Goal: Task Accomplishment & Management: Use online tool/utility

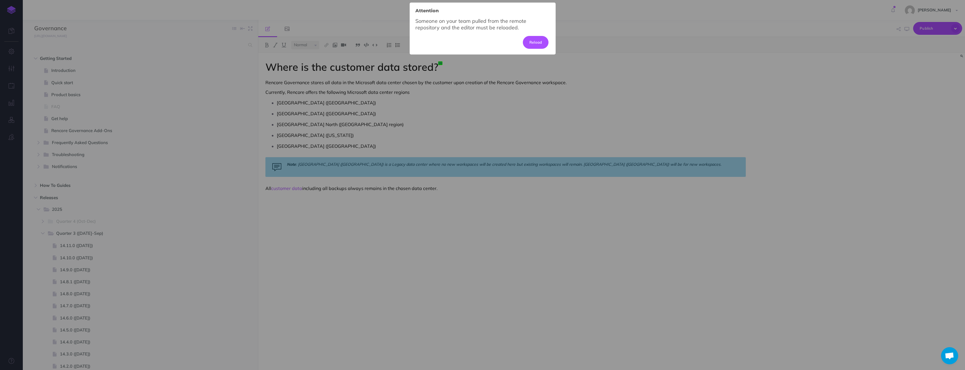
select select "null"
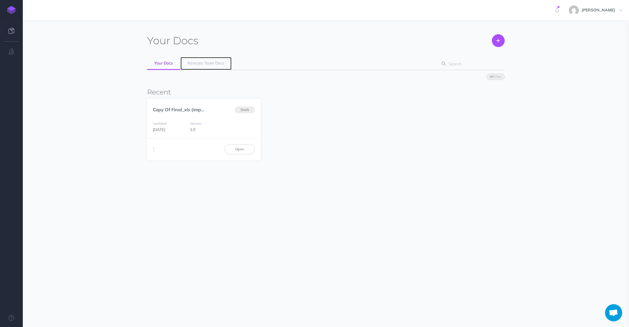
click at [206, 64] on span "Rencore Team Docs" at bounding box center [206, 62] width 37 height 5
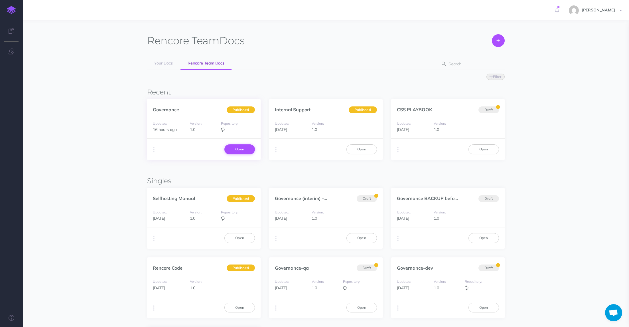
click at [240, 146] on link "Open" at bounding box center [239, 149] width 30 height 10
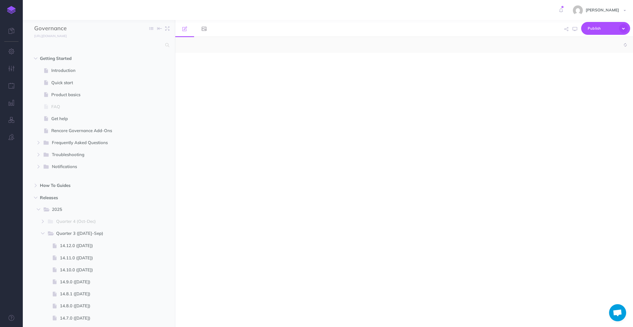
select select "null"
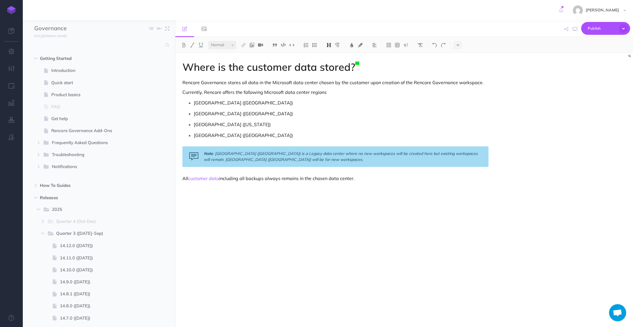
click at [231, 134] on p "[GEOGRAPHIC_DATA] ([GEOGRAPHIC_DATA])" at bounding box center [341, 135] width 295 height 9
click at [214, 135] on p "[GEOGRAPHIC_DATA] ([GEOGRAPHIC_DATA])" at bounding box center [341, 135] width 295 height 9
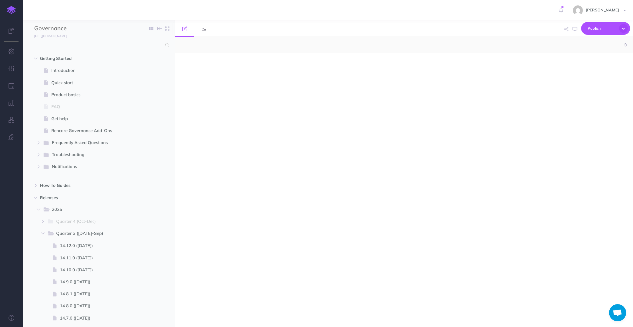
select select "null"
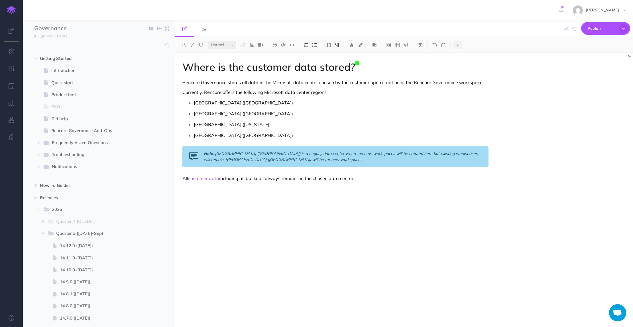
click at [268, 135] on p "[GEOGRAPHIC_DATA] ([GEOGRAPHIC_DATA])" at bounding box center [341, 135] width 295 height 9
click at [272, 134] on p "[GEOGRAPHIC_DATA] ([GEOGRAPHIC_DATA])" at bounding box center [341, 135] width 295 height 9
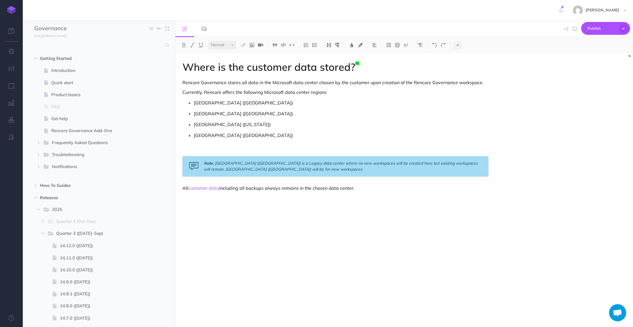
click at [327, 92] on p "Currently, Rencore offers the following Microsoft data center regions" at bounding box center [335, 92] width 306 height 7
click at [196, 151] on p at bounding box center [335, 149] width 306 height 7
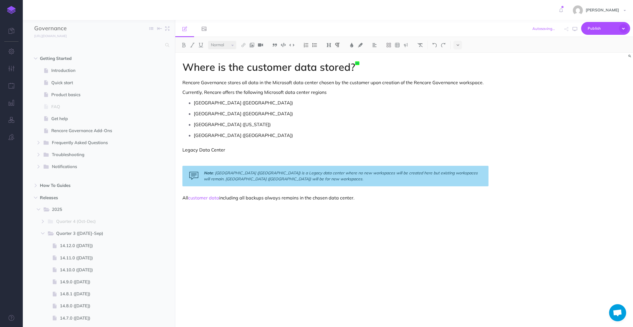
click at [337, 92] on p "Currently, Rencore offers the following Microsoft data center regions" at bounding box center [335, 92] width 306 height 7
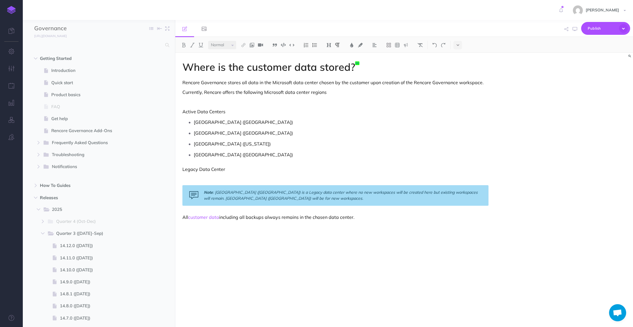
click at [227, 169] on p "Legacy Data Center" at bounding box center [335, 169] width 306 height 7
drag, startPoint x: 229, startPoint y: 111, endPoint x: 148, endPoint y: 115, distance: 80.7
click at [148, 115] on div "Governance Collapse all Expand all Expand to root folders https://docs.rencore.…" at bounding box center [328, 173] width 610 height 307
click at [275, 66] on h1 "Where is the customer data stored?" at bounding box center [335, 66] width 306 height 11
click at [327, 46] on img at bounding box center [328, 45] width 5 height 5
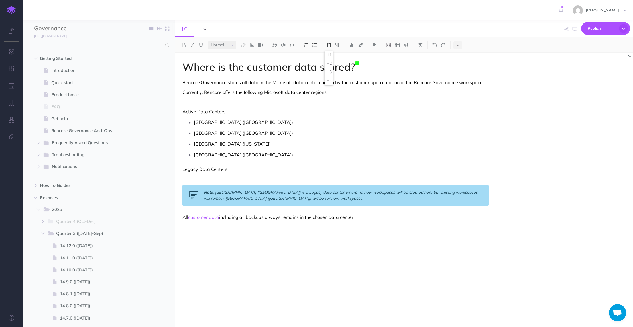
click at [251, 116] on div "Where is the customer data stored? Rencore Governance stores all data in the Mi…" at bounding box center [335, 187] width 320 height 268
drag, startPoint x: 223, startPoint y: 108, endPoint x: 177, endPoint y: 111, distance: 46.6
click at [177, 111] on div "Where is the customer data stored? Rencore Governance stores all data in the Mi…" at bounding box center [335, 187] width 320 height 268
click at [327, 45] on img at bounding box center [328, 45] width 5 height 5
click at [331, 62] on button "H2" at bounding box center [329, 63] width 9 height 9
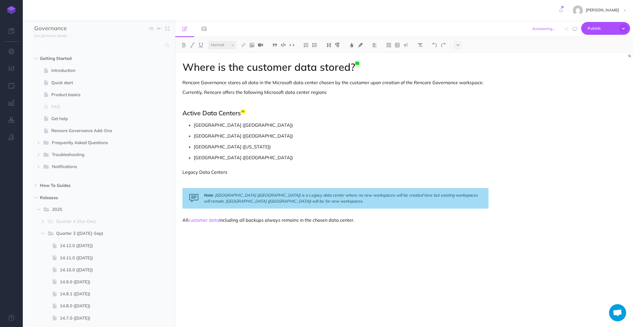
click at [238, 172] on p "Legacy Data Centers" at bounding box center [335, 171] width 306 height 7
drag, startPoint x: 215, startPoint y: 176, endPoint x: 168, endPoint y: 173, distance: 46.8
click at [168, 173] on div "Governance Collapse all Expand all Expand to root folders https://docs.rencore.…" at bounding box center [328, 173] width 610 height 307
click at [332, 44] on button at bounding box center [329, 45] width 9 height 9
click at [332, 63] on button "H2" at bounding box center [329, 63] width 9 height 9
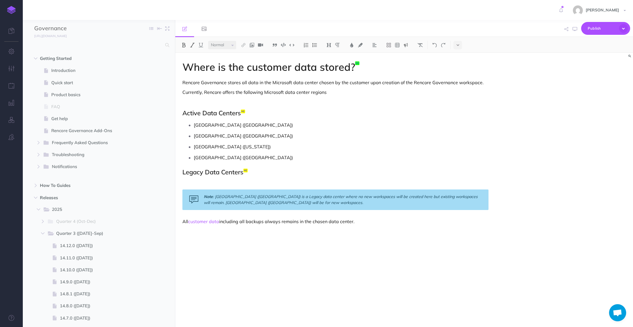
click at [216, 190] on div "Note : Western Europe (Amsterdam) is a Legacy data center where no new workspac…" at bounding box center [335, 199] width 306 height 21
click at [219, 184] on p at bounding box center [335, 183] width 306 height 7
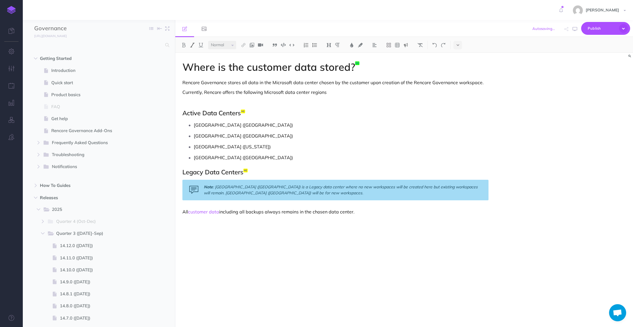
click at [278, 193] on em ": Western Europe (Amsterdam) is a Legacy data center where no new workspaces wi…" at bounding box center [341, 189] width 275 height 11
click at [282, 188] on em ": Western Europe (Amsterdam) is a Legacy data center where no new workspaces wi…" at bounding box center [341, 189] width 275 height 11
click at [289, 188] on em ": Western Europe (Amsterdam) is a Legacy data center where no new workspaces wi…" at bounding box center [341, 189] width 275 height 11
drag, startPoint x: 279, startPoint y: 188, endPoint x: 217, endPoint y: 189, distance: 62.4
click at [216, 189] on em ": Western Europe (Amsterdam) is a Legacy data center where no new workspaces wi…" at bounding box center [341, 189] width 275 height 11
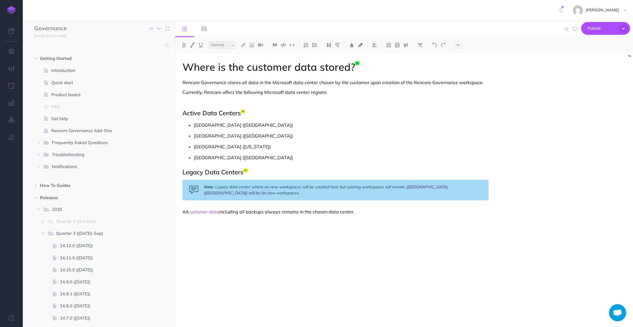
drag, startPoint x: 406, startPoint y: 186, endPoint x: 394, endPoint y: 194, distance: 14.6
click at [394, 194] on div "Note : Legacy data center where no new workspaces will be created here but exis…" at bounding box center [335, 190] width 306 height 21
click at [500, 195] on div "Where is the customer data stored? Rencore Governance stores all data in the Mi…" at bounding box center [404, 190] width 458 height 274
click at [492, 196] on div "Where is the customer data stored? Rencore Governance stores all data in the Mi…" at bounding box center [335, 187] width 320 height 268
click at [272, 175] on h2 "Legacy Data Centers" at bounding box center [335, 171] width 306 height 7
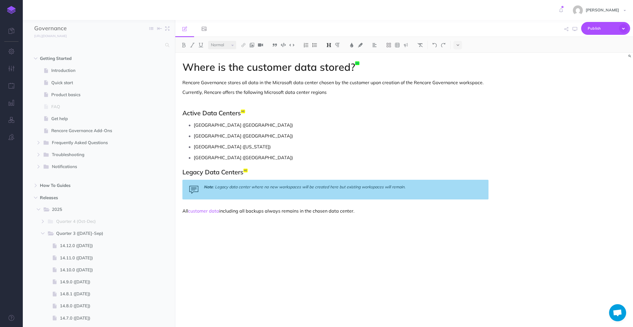
click at [502, 192] on div "Where is the customer data stored? Rencore Governance stores all data in the Mi…" at bounding box center [404, 190] width 458 height 274
click at [199, 202] on div "Where is the customer data stored? Rencore Governance stores all data in the Mi…" at bounding box center [335, 187] width 320 height 268
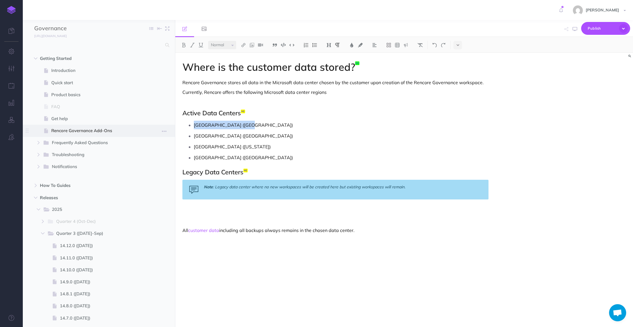
drag, startPoint x: 188, startPoint y: 126, endPoint x: 173, endPoint y: 125, distance: 14.8
click at [173, 125] on div "Governance Collapse all Expand all Expand to root folders https://docs.rencore.…" at bounding box center [328, 173] width 610 height 307
copy p "[GEOGRAPHIC_DATA] ([GEOGRAPHIC_DATA])"
click at [205, 209] on p at bounding box center [335, 210] width 306 height 7
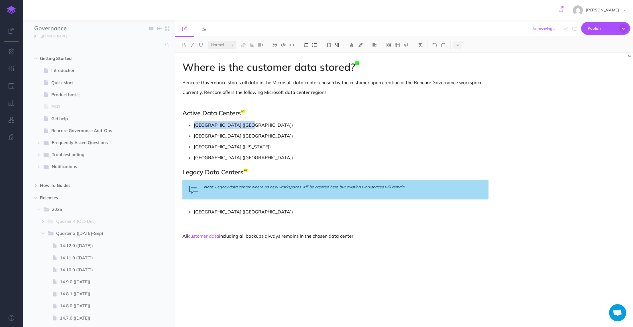
drag, startPoint x: 244, startPoint y: 123, endPoint x: 194, endPoint y: 123, distance: 49.9
click at [194, 123] on p "[GEOGRAPHIC_DATA] ([GEOGRAPHIC_DATA])" at bounding box center [341, 125] width 295 height 9
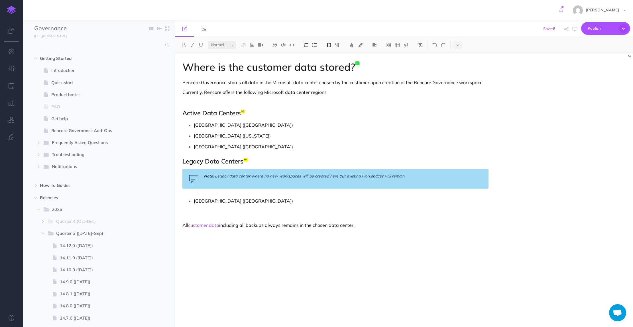
click at [269, 147] on p "[GEOGRAPHIC_DATA] ([GEOGRAPHIC_DATA])" at bounding box center [341, 146] width 295 height 9
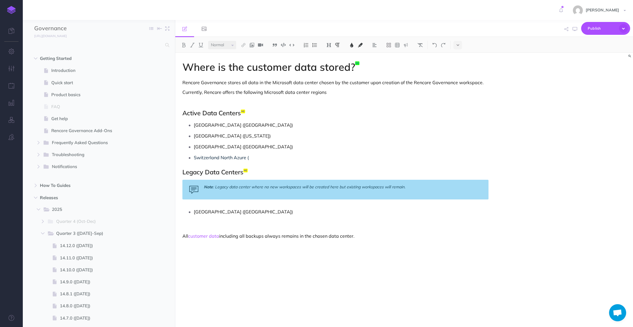
click at [234, 157] on span "Switzerland North Azure (" at bounding box center [221, 157] width 55 height 6
drag, startPoint x: 234, startPoint y: 157, endPoint x: 255, endPoint y: 157, distance: 20.5
click at [255, 157] on p "Switzerland North Azure (" at bounding box center [341, 157] width 295 height 9
click at [252, 188] on em ": Legacy data center where no new workspaces will be created here but existing …" at bounding box center [309, 186] width 192 height 5
click at [282, 188] on em ": No new workspaces will be created here but existing workspaces will remain." at bounding box center [285, 186] width 144 height 5
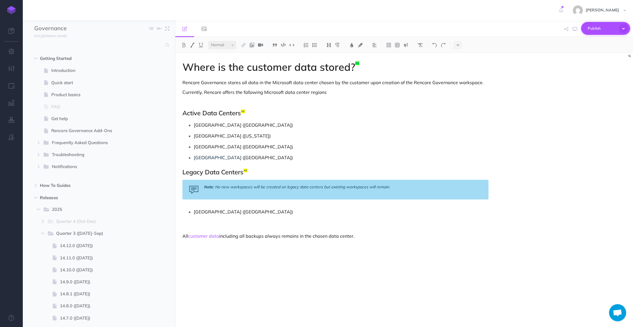
drag, startPoint x: 590, startPoint y: 28, endPoint x: 551, endPoint y: 105, distance: 86.2
click at [543, 106] on div "Publish This page Publish the currently selected page draft. Publish Publish al…" at bounding box center [404, 173] width 458 height 307
drag, startPoint x: 593, startPoint y: 31, endPoint x: 591, endPoint y: 74, distance: 43.1
click at [591, 74] on body "Toggle Navigation russell dyas Settings Account Settings Teams Create Team Renc…" at bounding box center [316, 163] width 633 height 327
click at [253, 144] on p "[GEOGRAPHIC_DATA] ([GEOGRAPHIC_DATA])" at bounding box center [341, 146] width 295 height 9
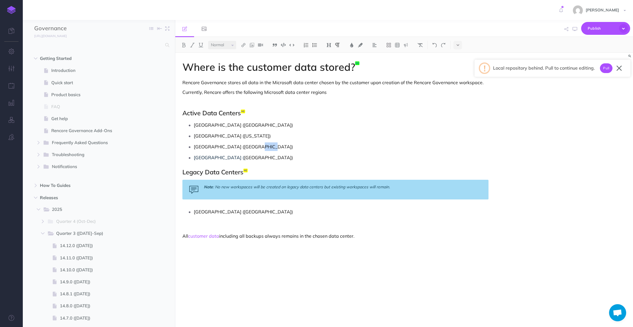
click at [253, 145] on p "[GEOGRAPHIC_DATA] ([GEOGRAPHIC_DATA])" at bounding box center [341, 146] width 295 height 9
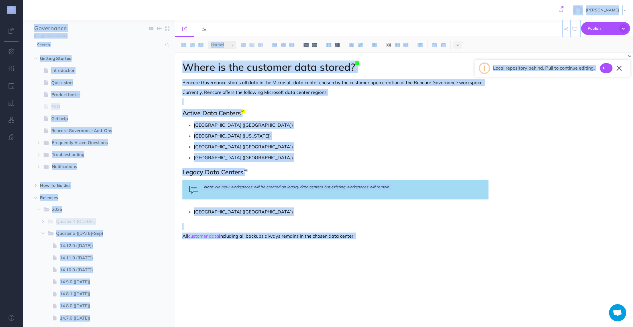
copy body "Toggle Navigation russell dyas Settings Account Settings Teams Create Team Renc…"
click at [245, 150] on p "[GEOGRAPHIC_DATA] ([GEOGRAPHIC_DATA])" at bounding box center [341, 146] width 295 height 9
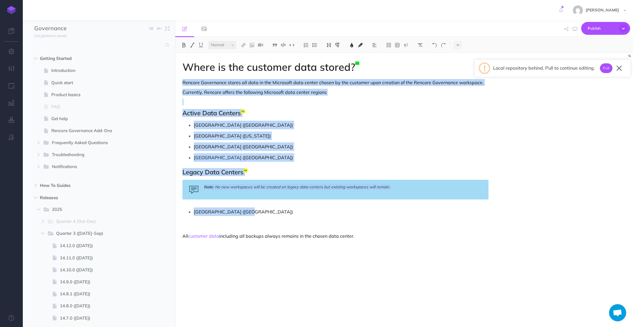
drag, startPoint x: 253, startPoint y: 212, endPoint x: 178, endPoint y: 77, distance: 154.3
click at [178, 77] on div "Where is the customer data stored? Rencore Governance stores all data in the Mi…" at bounding box center [335, 187] width 320 height 268
copy div "Rencore Governance stores all data in the Microsoft data center chosen by the c…"
click at [592, 114] on div "Where is the customer data stored? Rencore Governance stores all data in the Mi…" at bounding box center [404, 190] width 458 height 274
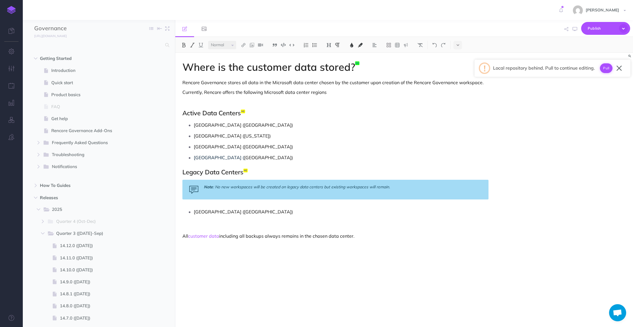
click at [606, 71] on button "Pull" at bounding box center [606, 68] width 13 height 10
click at [215, 155] on span "[GEOGRAPHIC_DATA] (" at bounding box center [219, 157] width 50 height 6
click at [240, 157] on p "[GEOGRAPHIC_DATA] ( [GEOGRAPHIC_DATA])" at bounding box center [341, 157] width 295 height 9
click at [239, 157] on p "[GEOGRAPHIC_DATA] ( [GEOGRAPHIC_DATA])" at bounding box center [341, 157] width 295 height 9
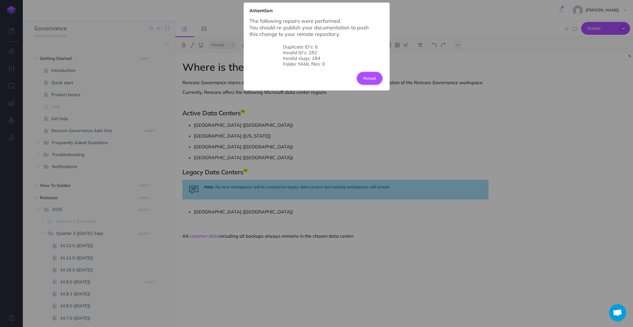
click at [373, 78] on button "Reload" at bounding box center [370, 78] width 26 height 13
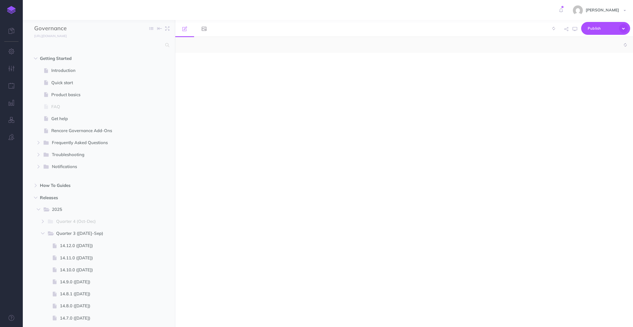
select select "null"
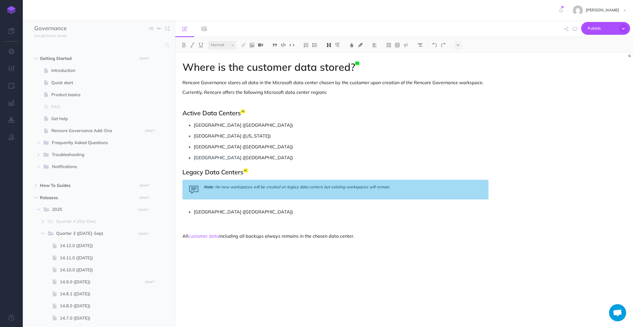
click at [239, 164] on div "Where is the customer data stored? Rencore Governance stores all data in the Mi…" at bounding box center [335, 187] width 320 height 268
drag, startPoint x: 593, startPoint y: 29, endPoint x: 379, endPoint y: 74, distance: 218.0
click at [379, 74] on div "Publish Publish Publish all draft items, making them public. Publish Protection…" at bounding box center [404, 173] width 458 height 307
drag, startPoint x: 593, startPoint y: 29, endPoint x: 598, endPoint y: 56, distance: 28.3
click at [598, 66] on div "Publish Publish Publish all draft items, making them public. Publish Protection…" at bounding box center [404, 173] width 458 height 307
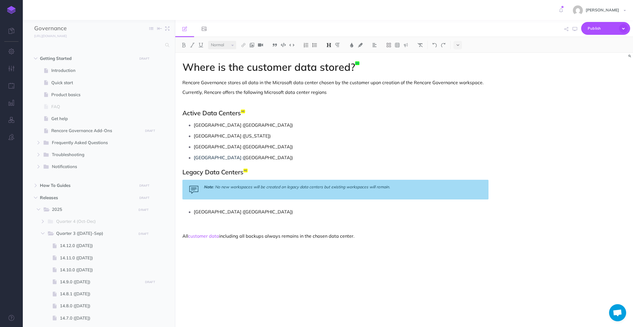
click at [303, 95] on p "Currently, Rencore offers the following Microsoft data center regions" at bounding box center [335, 92] width 306 height 7
click at [597, 29] on span "Publish" at bounding box center [602, 28] width 28 height 9
click at [591, 92] on div "Where is the customer data stored? Rencore Governance stores all data in the Mi…" at bounding box center [404, 190] width 458 height 274
click at [596, 29] on span "Publish" at bounding box center [602, 28] width 28 height 9
click at [581, 131] on div "Where is the customer data stored? Rencore Governance stores all data in the Mi…" at bounding box center [404, 190] width 458 height 274
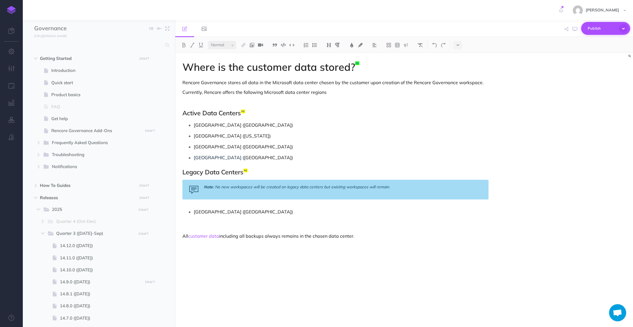
click at [624, 29] on icon "button" at bounding box center [623, 28] width 9 height 9
click at [576, 122] on div "Where is the customer data stored? Rencore Governance stores all data in the Mi…" at bounding box center [404, 190] width 458 height 274
click at [597, 27] on span "Publish" at bounding box center [602, 28] width 28 height 9
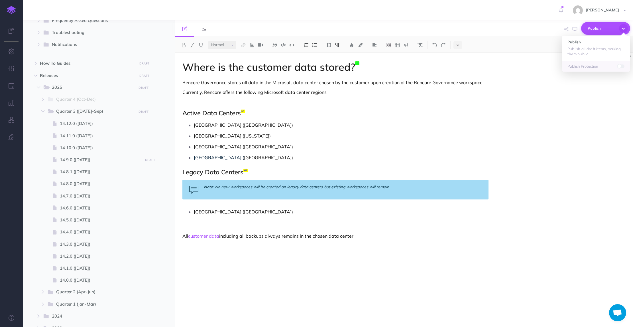
scroll to position [264, 0]
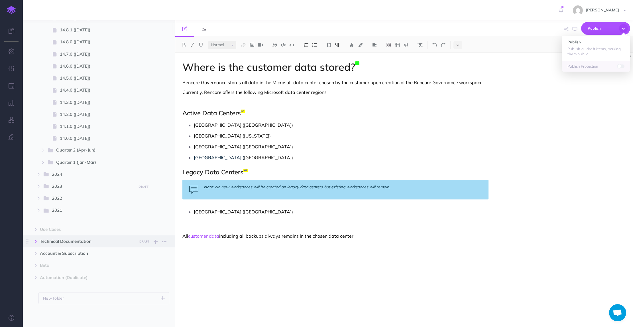
click at [36, 243] on button "button" at bounding box center [35, 241] width 10 height 7
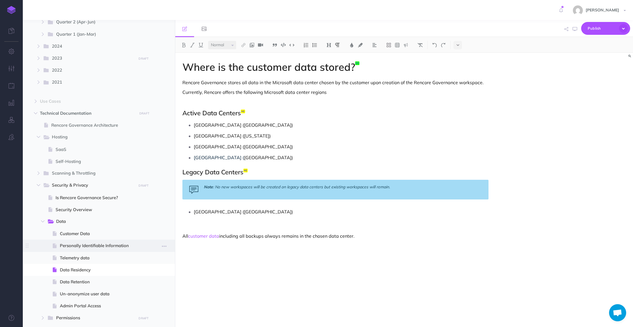
scroll to position [394, 0]
click at [163, 266] on icon "button" at bounding box center [164, 267] width 5 height 7
click at [611, 30] on span "Publish" at bounding box center [602, 28] width 28 height 9
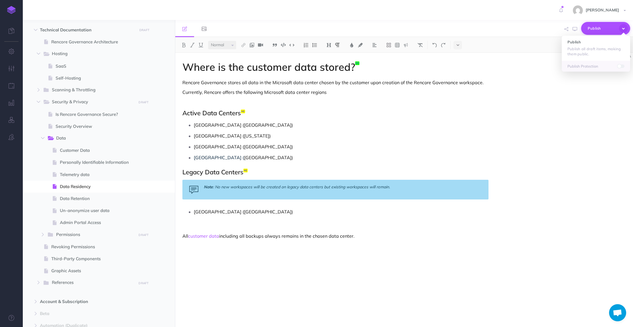
scroll to position [478, 0]
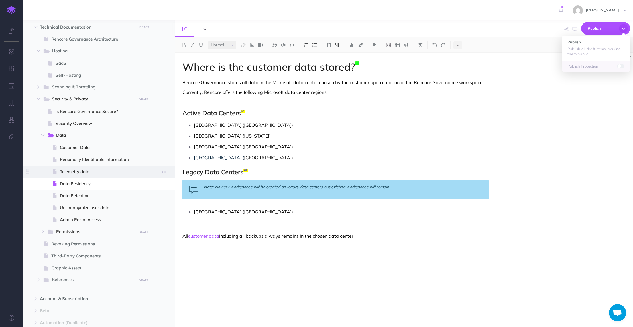
click at [82, 172] on span "Telemetry data" at bounding box center [100, 171] width 81 height 7
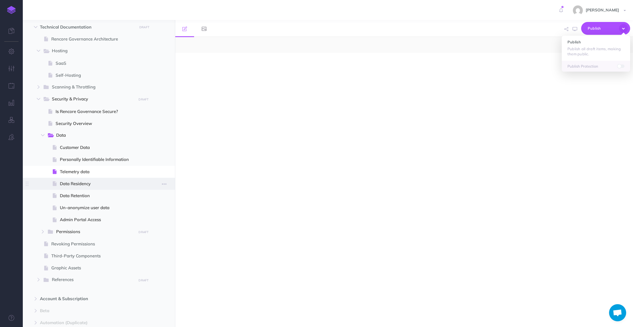
select select "null"
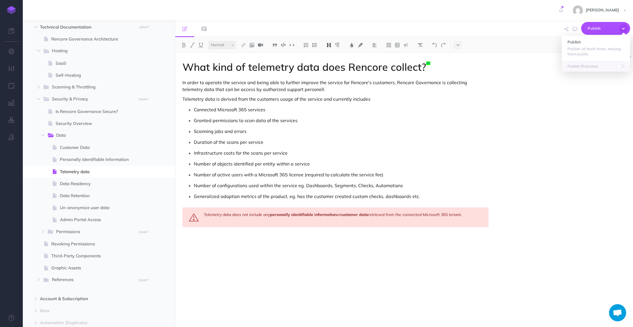
click at [486, 127] on p "Scanning jobs and errors" at bounding box center [341, 131] width 295 height 9
click at [66, 63] on span "SaaS" at bounding box center [98, 63] width 85 height 7
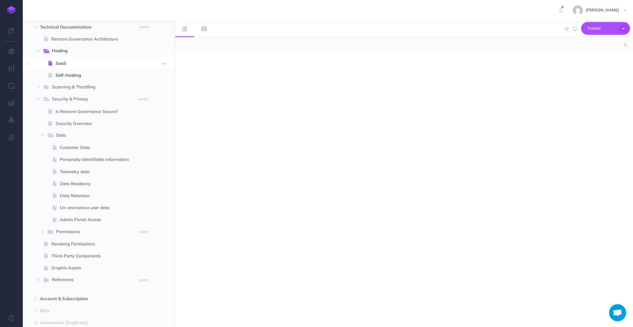
select select "null"
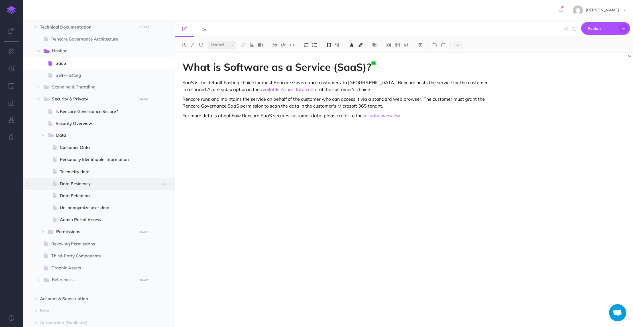
click at [80, 184] on span "Data Residency" at bounding box center [100, 183] width 81 height 7
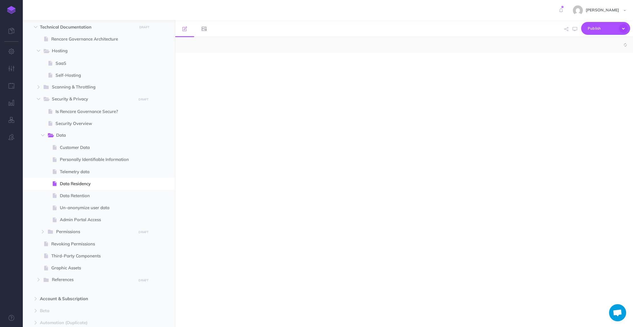
select select "null"
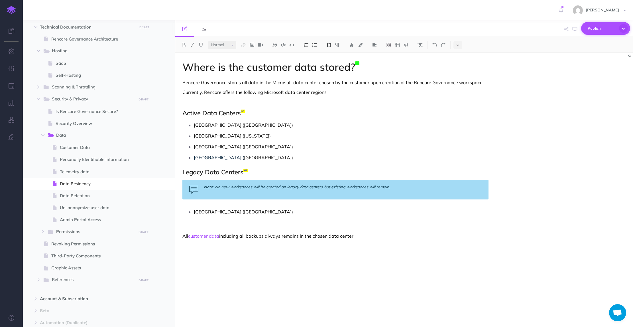
click at [602, 29] on span "Publish" at bounding box center [602, 28] width 28 height 9
click at [575, 133] on div "Where is the customer data stored? Rencore Governance stores all data in the Mi…" at bounding box center [404, 190] width 458 height 274
drag, startPoint x: 367, startPoint y: 52, endPoint x: 80, endPoint y: 194, distance: 319.8
click at [80, 194] on span "Data Retention" at bounding box center [100, 195] width 81 height 7
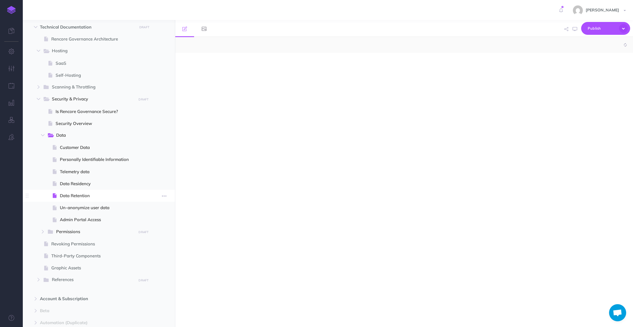
click at [72, 185] on span "Data Residency" at bounding box center [100, 183] width 81 height 7
select select "null"
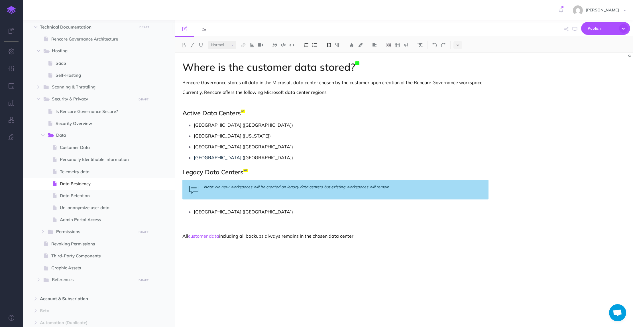
drag, startPoint x: 80, startPoint y: 194, endPoint x: 261, endPoint y: 164, distance: 184.0
click at [261, 164] on div "Where is the customer data stored? Rencore Governance stores all data in the Mi…" at bounding box center [335, 187] width 320 height 268
click at [231, 172] on h2 "Legacy Data Centers" at bounding box center [335, 171] width 306 height 7
click at [229, 211] on p "[GEOGRAPHIC_DATA] ([GEOGRAPHIC_DATA])" at bounding box center [341, 211] width 295 height 9
drag, startPoint x: 261, startPoint y: 164, endPoint x: 258, endPoint y: 210, distance: 45.7
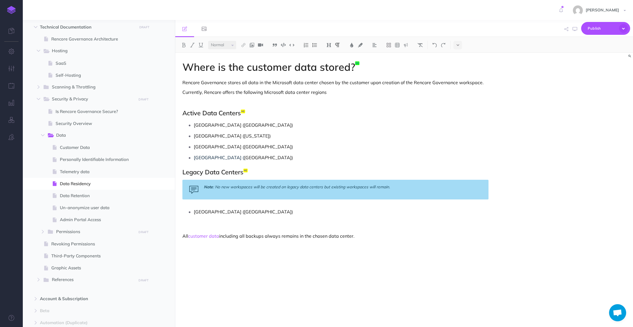
click at [258, 210] on p "[GEOGRAPHIC_DATA] ([GEOGRAPHIC_DATA])" at bounding box center [341, 211] width 295 height 9
drag, startPoint x: 161, startPoint y: 183, endPoint x: 168, endPoint y: 184, distance: 7.3
click at [161, 183] on button "button" at bounding box center [164, 183] width 10 height 7
click at [168, 184] on button "button" at bounding box center [164, 183] width 10 height 7
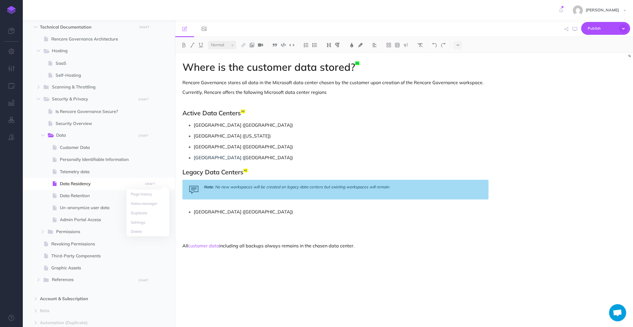
drag, startPoint x: 593, startPoint y: 76, endPoint x: 594, endPoint y: 37, distance: 39.1
click at [593, 76] on div "Where is the customer data stored? Rencore Governance stores all data in the Mi…" at bounding box center [404, 190] width 458 height 274
click at [623, 31] on icon "button" at bounding box center [623, 28] width 9 height 9
click at [218, 214] on p "[GEOGRAPHIC_DATA] ([GEOGRAPHIC_DATA])" at bounding box center [341, 211] width 295 height 9
click at [208, 225] on p at bounding box center [335, 226] width 306 height 7
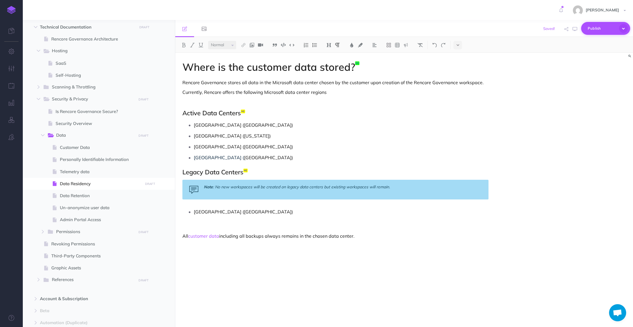
click at [625, 27] on icon "button" at bounding box center [623, 28] width 9 height 9
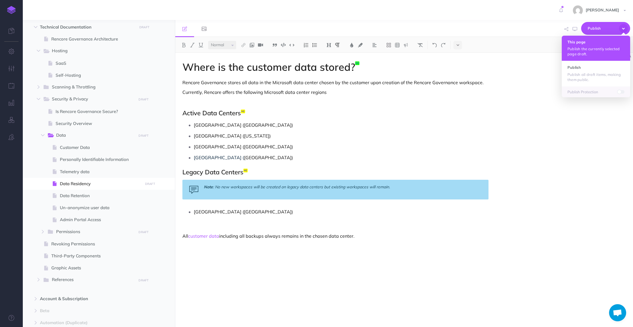
click at [575, 44] on h4 "This page" at bounding box center [595, 42] width 57 height 4
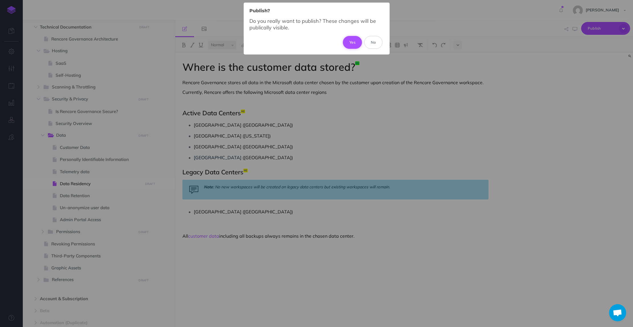
click at [352, 43] on button "Yes" at bounding box center [352, 42] width 19 height 13
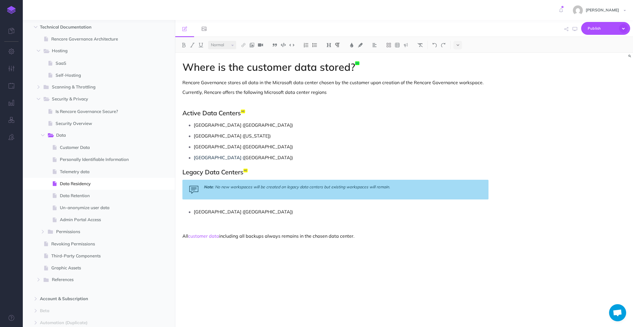
click at [258, 208] on p "[GEOGRAPHIC_DATA] ([GEOGRAPHIC_DATA])" at bounding box center [341, 211] width 295 height 9
click at [623, 29] on icon "button" at bounding box center [623, 28] width 9 height 9
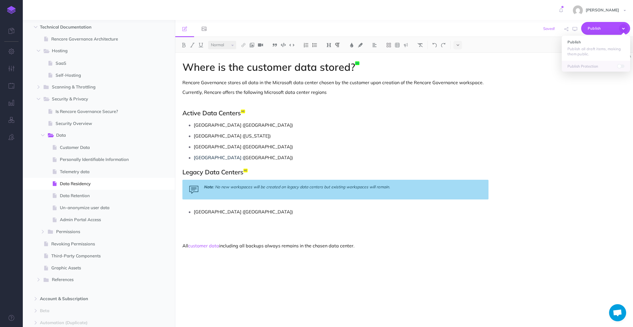
click at [551, 103] on div "Where is the customer data stored? Rencore Governance stores all data in the Mi…" at bounding box center [404, 190] width 458 height 274
click at [628, 27] on button "Publish" at bounding box center [605, 28] width 49 height 13
click at [526, 106] on div "Where is the customer data stored? Rencore Governance stores all data in the Mi…" at bounding box center [404, 190] width 458 height 274
click at [213, 226] on p at bounding box center [335, 226] width 306 height 7
click at [622, 29] on icon "button" at bounding box center [623, 28] width 9 height 9
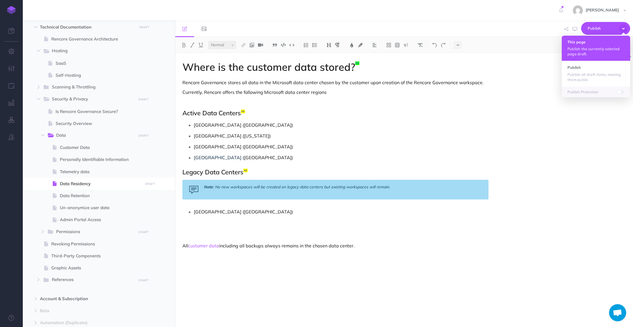
click at [585, 46] on p "Publish the currently selected page draft." at bounding box center [595, 51] width 57 height 10
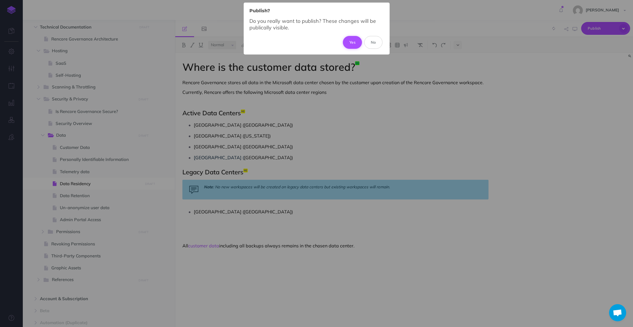
click at [355, 40] on button "Yes" at bounding box center [352, 42] width 19 height 13
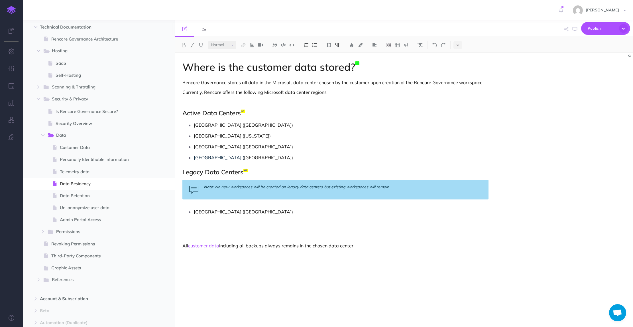
click at [224, 159] on p "[GEOGRAPHIC_DATA] ( [GEOGRAPHIC_DATA])" at bounding box center [341, 157] width 295 height 9
click at [290, 161] on p "[GEOGRAPHIC_DATA] ( [GEOGRAPHIC_DATA])" at bounding box center [341, 157] width 295 height 9
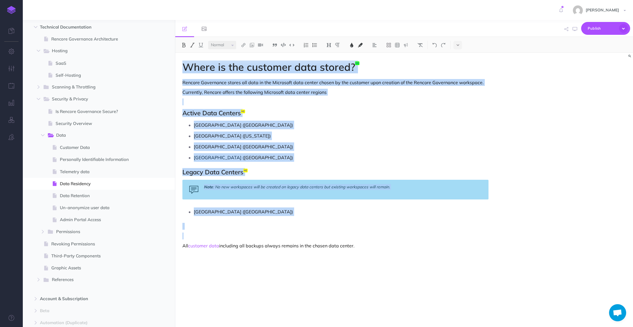
click at [244, 164] on div "Where is the customer data stored? Rencore Governance stores all data in the Mi…" at bounding box center [335, 187] width 320 height 268
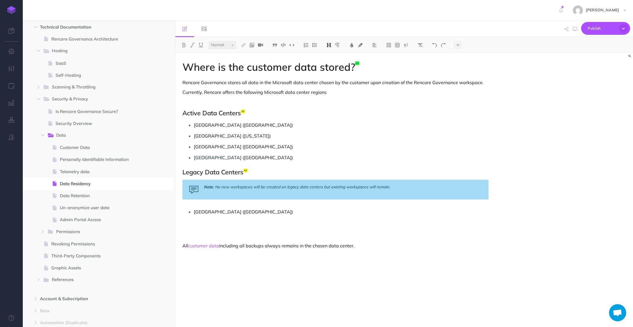
click at [197, 233] on p at bounding box center [335, 235] width 306 height 7
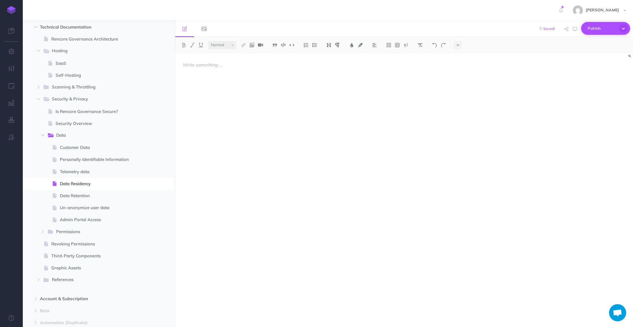
click at [627, 29] on icon "button" at bounding box center [623, 28] width 9 height 9
click at [532, 85] on div at bounding box center [404, 190] width 458 height 274
click at [619, 29] on icon "button" at bounding box center [623, 28] width 9 height 9
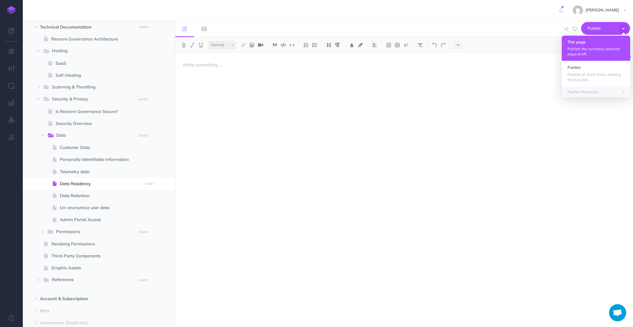
click at [583, 43] on h4 "This page" at bounding box center [595, 42] width 57 height 4
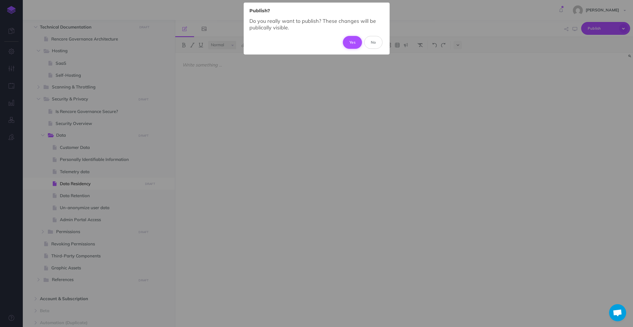
click at [350, 40] on button "Yes" at bounding box center [352, 42] width 19 height 13
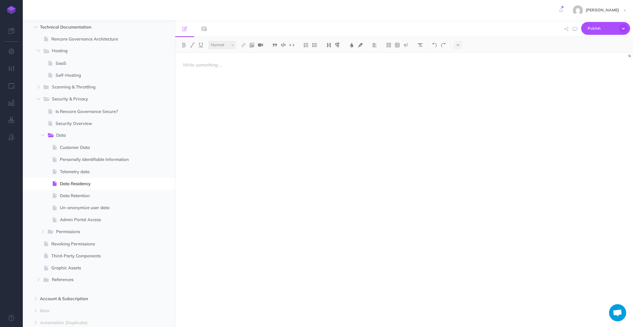
click at [233, 87] on div at bounding box center [335, 187] width 320 height 268
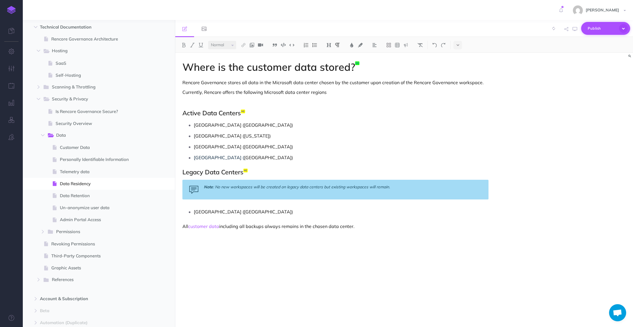
click at [622, 28] on icon "button" at bounding box center [623, 28] width 9 height 9
click at [150, 184] on small "PUBLISH" at bounding box center [149, 184] width 13 height 4
click at [120, 211] on textarea at bounding box center [120, 212] width 67 height 24
click at [145, 234] on button "Publish" at bounding box center [145, 232] width 19 height 10
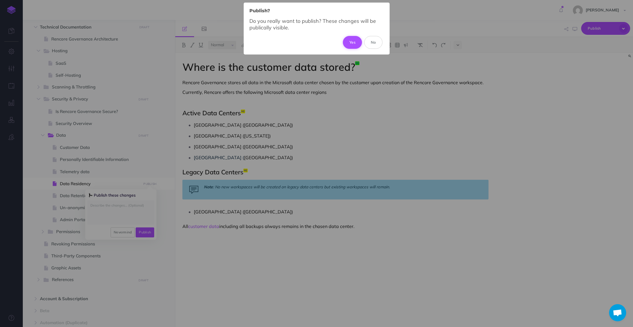
click at [353, 44] on button "Yes" at bounding box center [352, 42] width 19 height 13
